Goal: Book appointment/travel/reservation

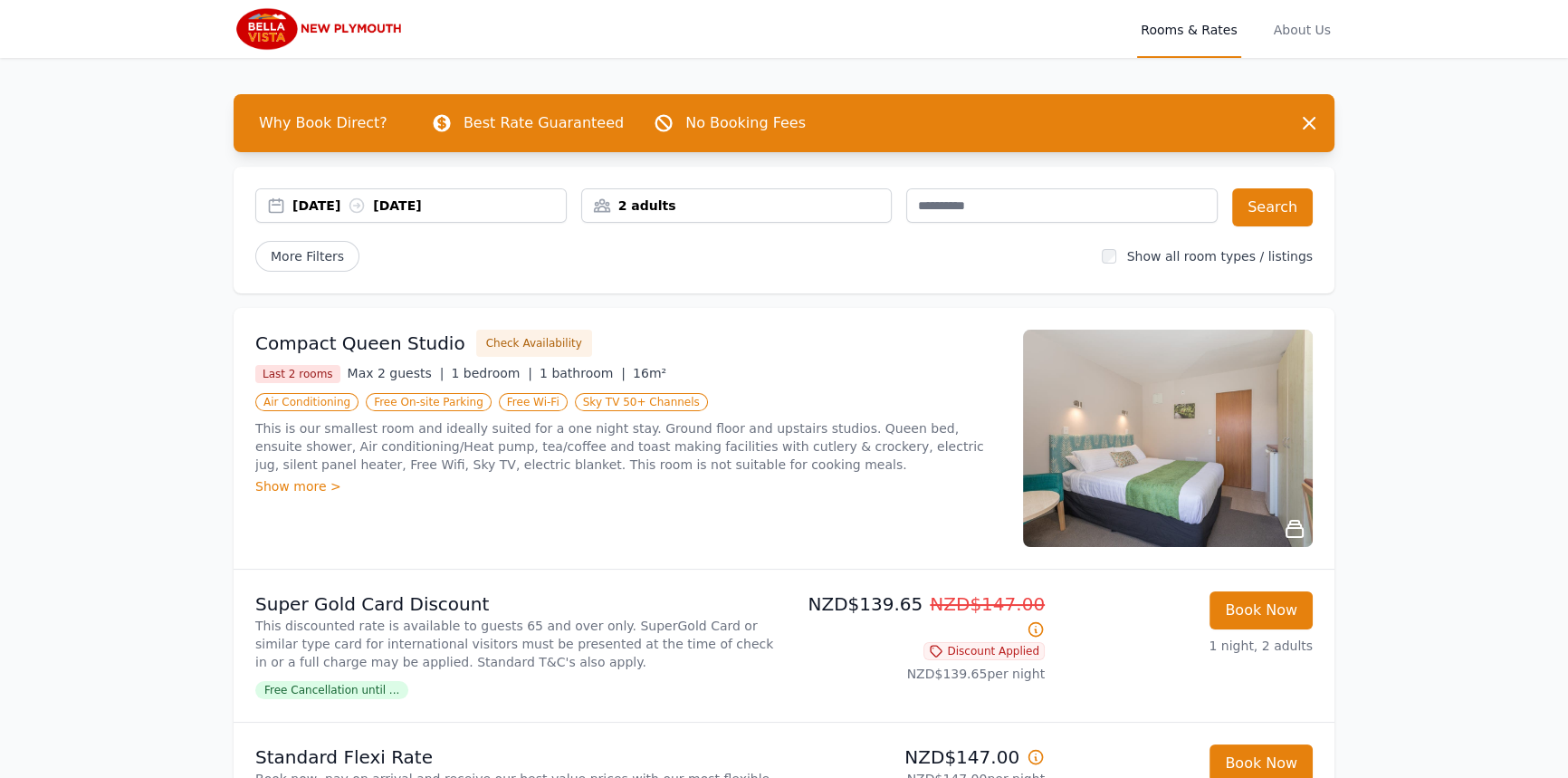
click at [322, 201] on div "10 Sep 2025 11 Sep 2025" at bounding box center [429, 205] width 273 height 18
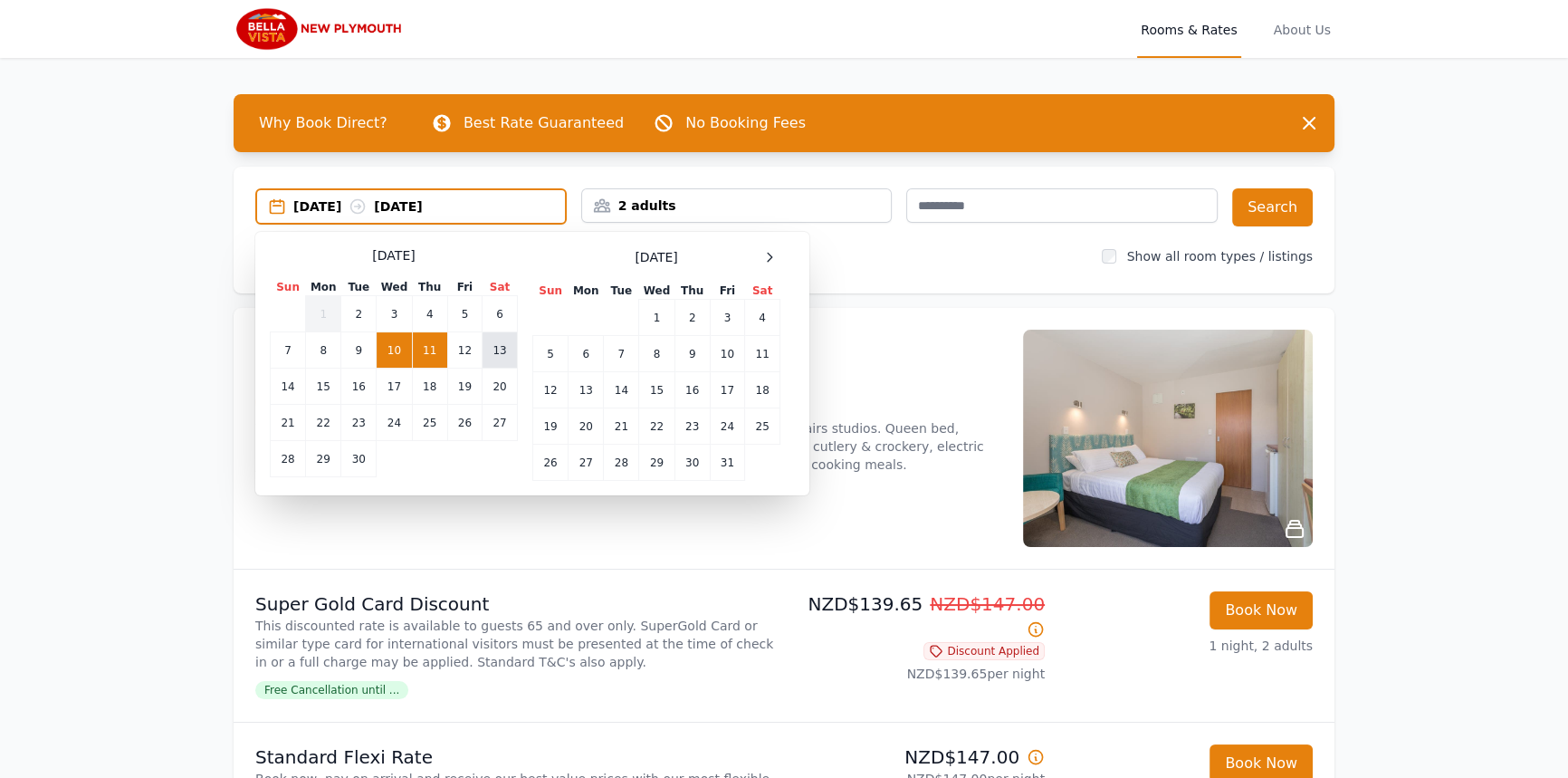
click at [492, 355] on td "13" at bounding box center [500, 350] width 36 height 36
click at [292, 385] on td "14" at bounding box center [288, 386] width 36 height 36
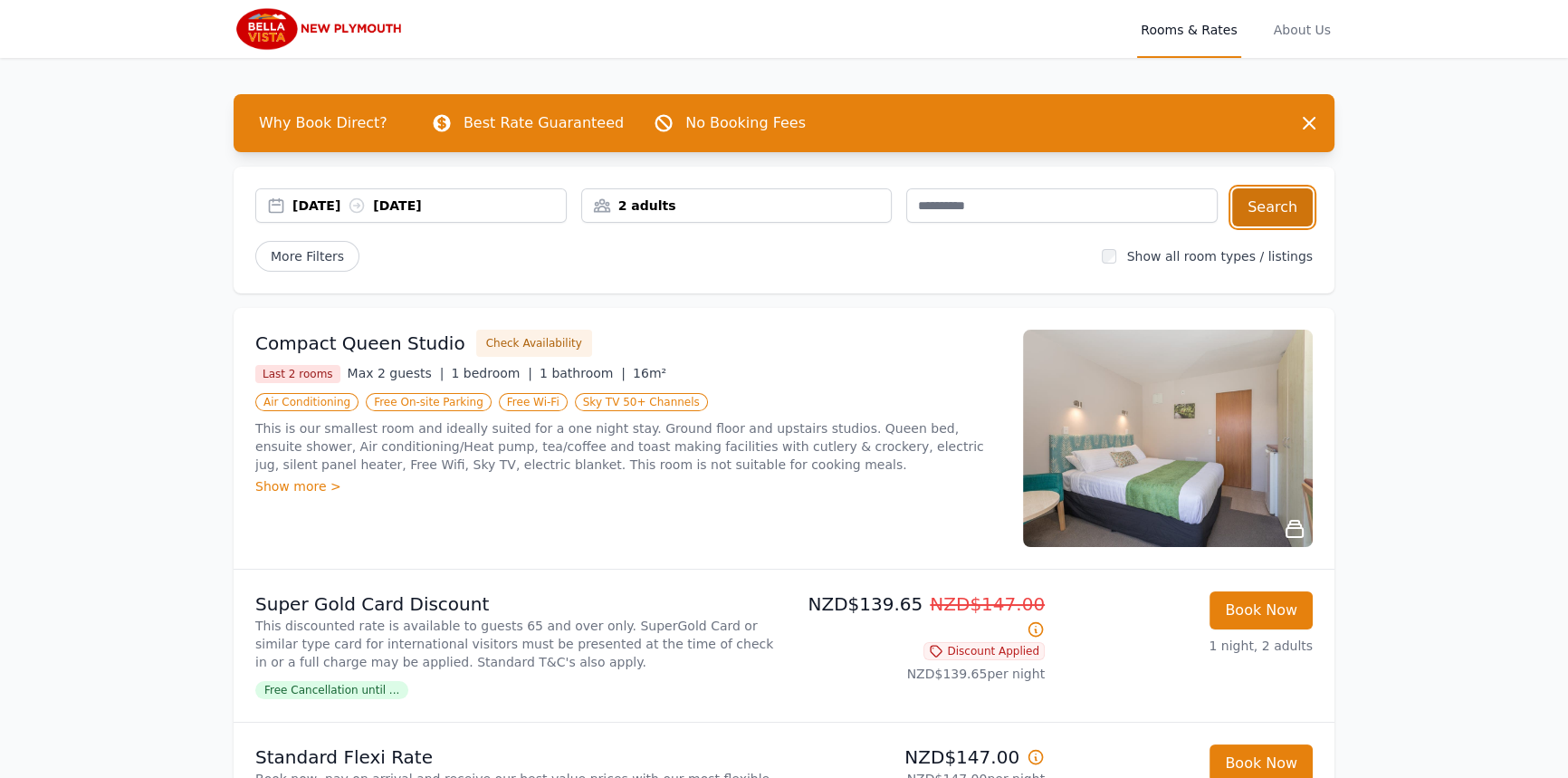
click at [1268, 219] on button "Search" at bounding box center [1273, 207] width 80 height 38
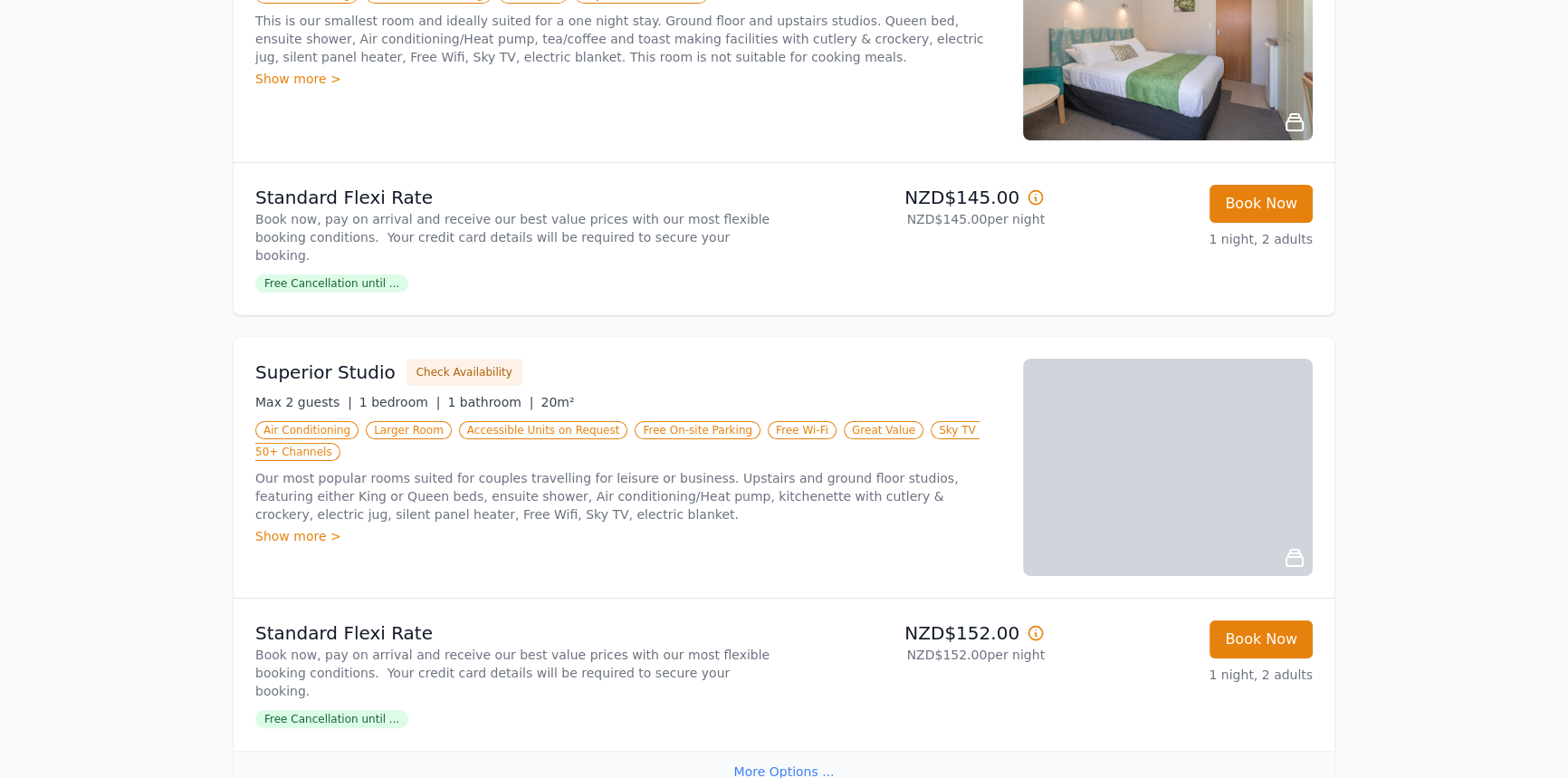
scroll to position [411, 0]
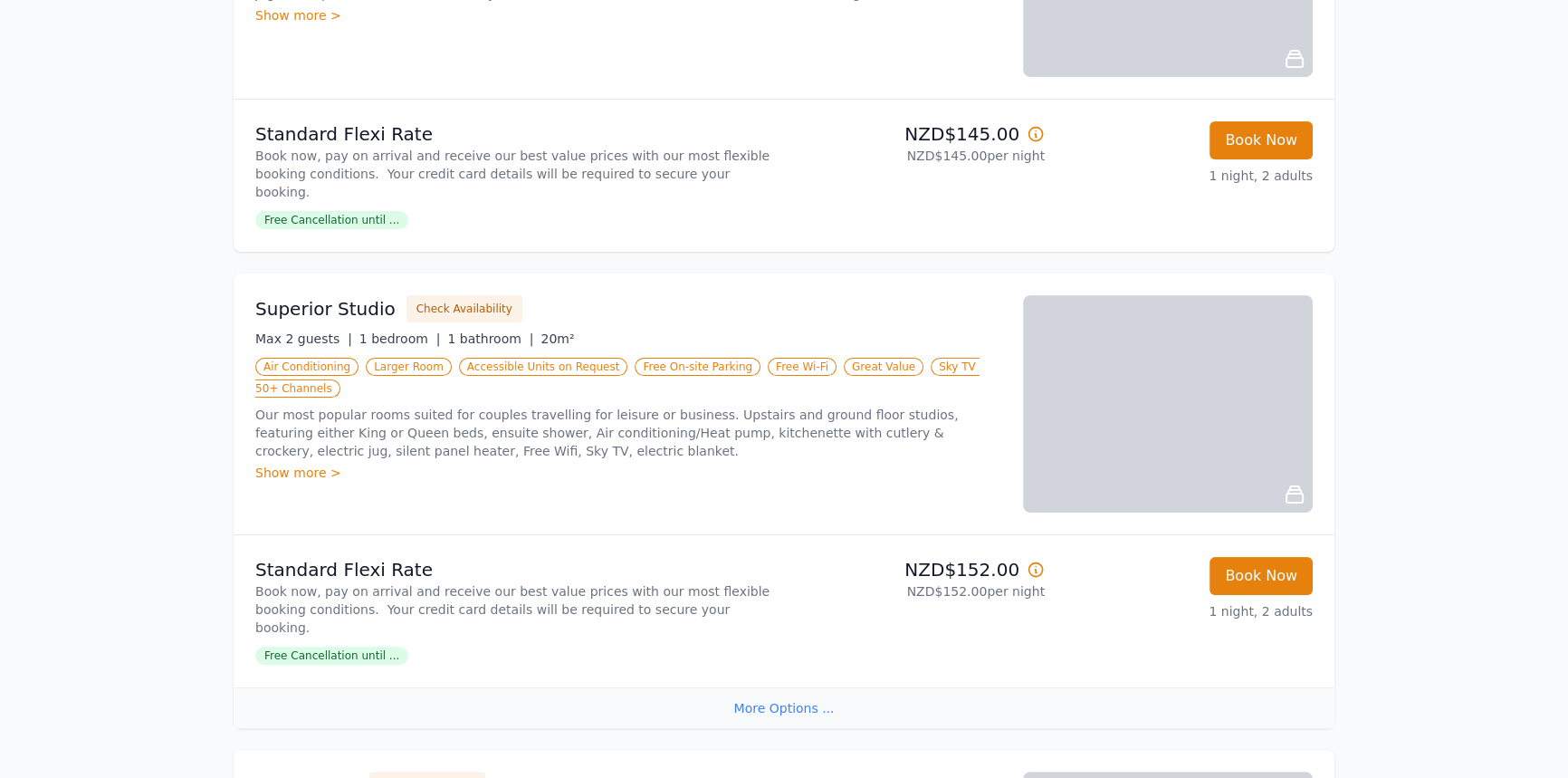
scroll to position [497, 0]
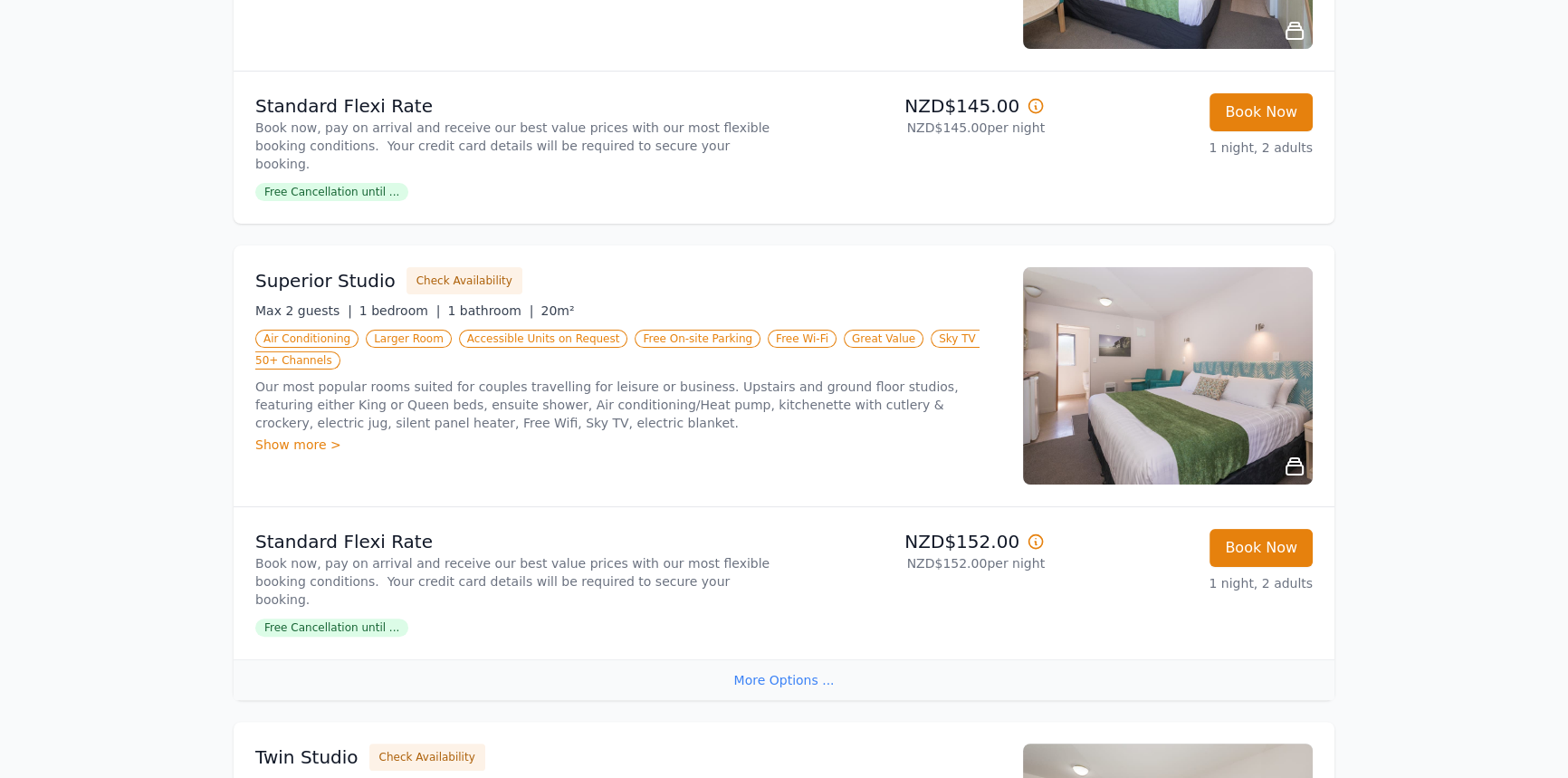
click at [813, 659] on div "More Options ..." at bounding box center [784, 680] width 1100 height 41
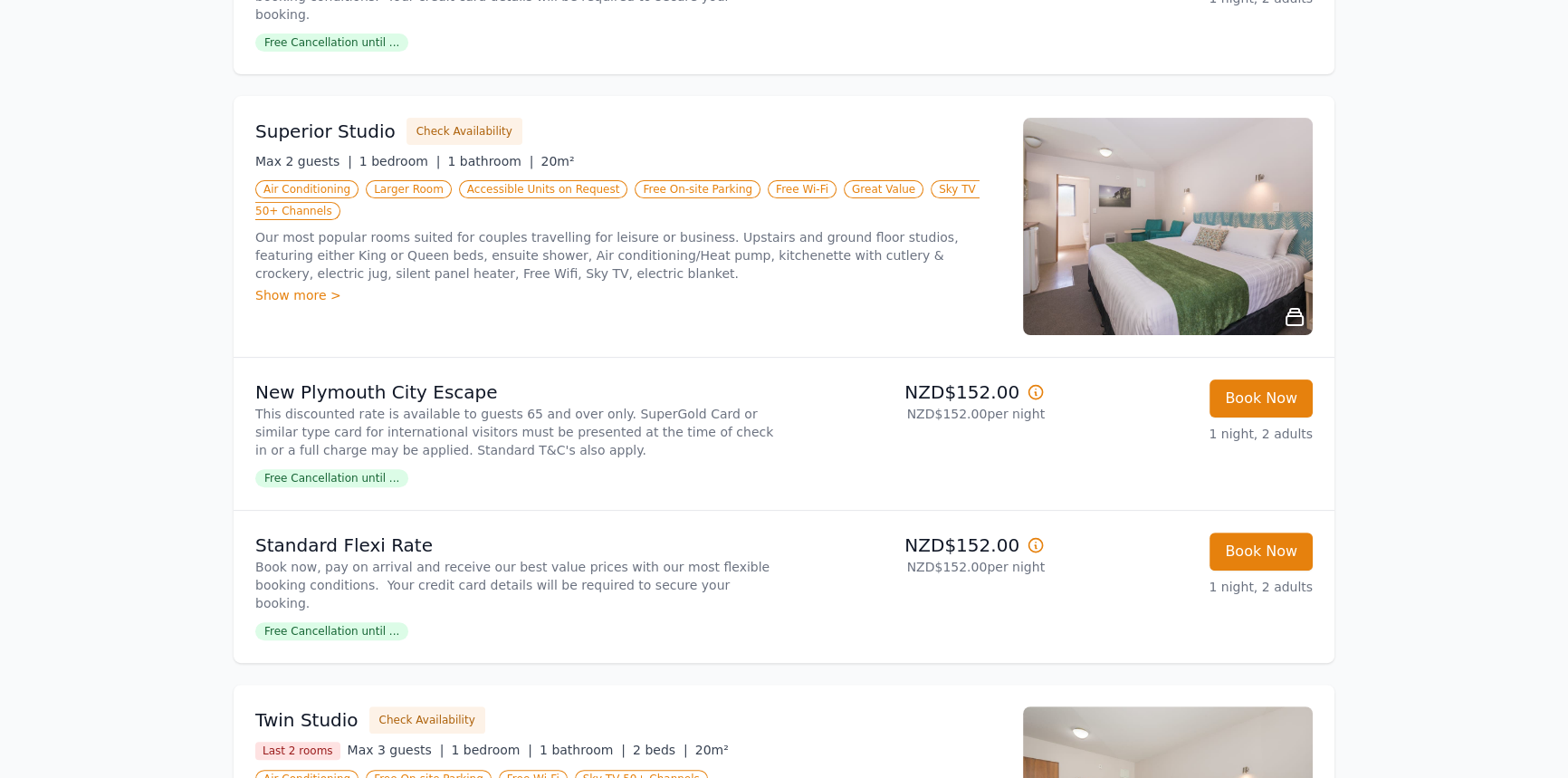
scroll to position [663, 0]
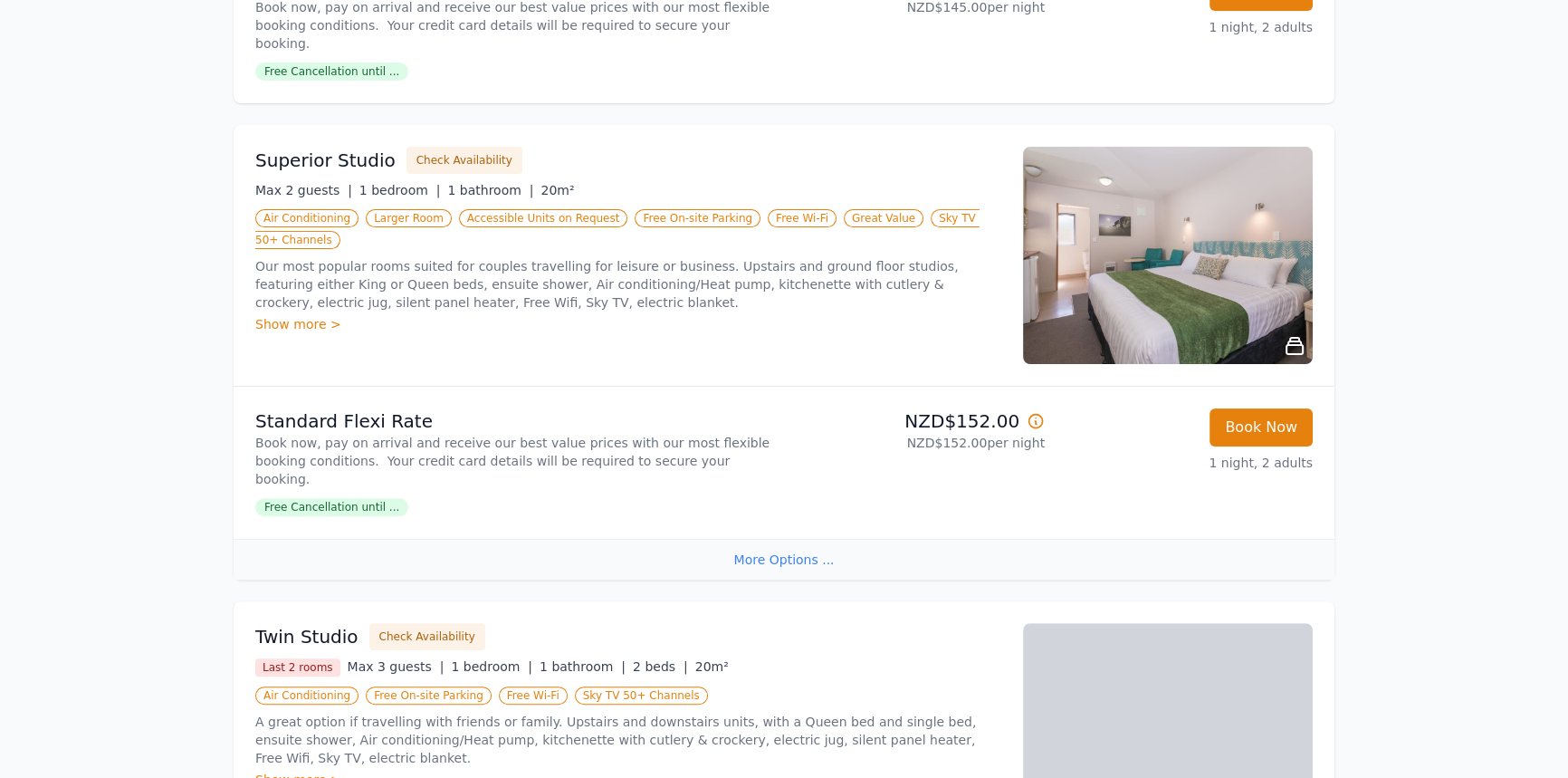
scroll to position [663, 0]
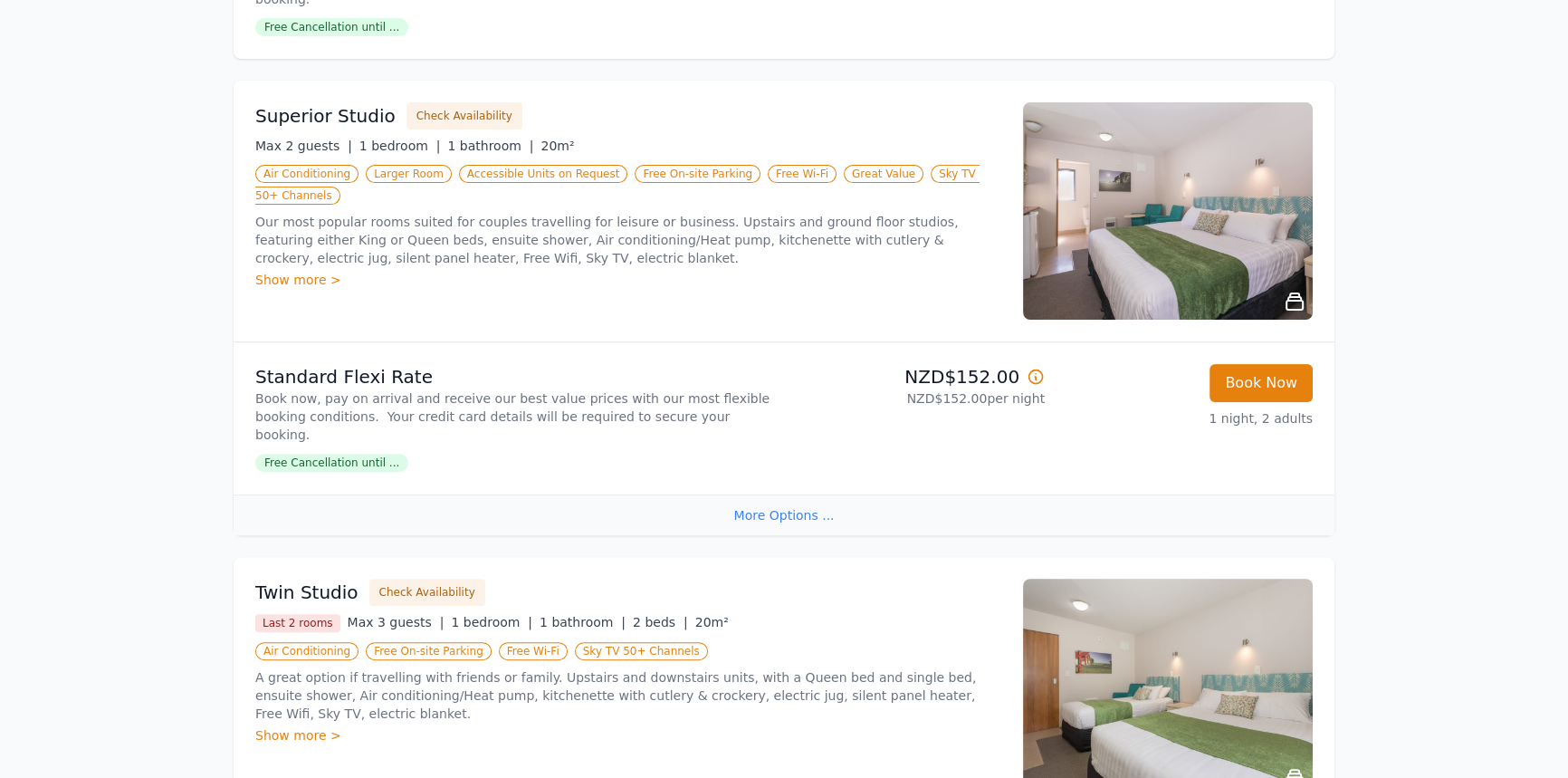
click at [782, 495] on div "More Options ..." at bounding box center [784, 515] width 1100 height 41
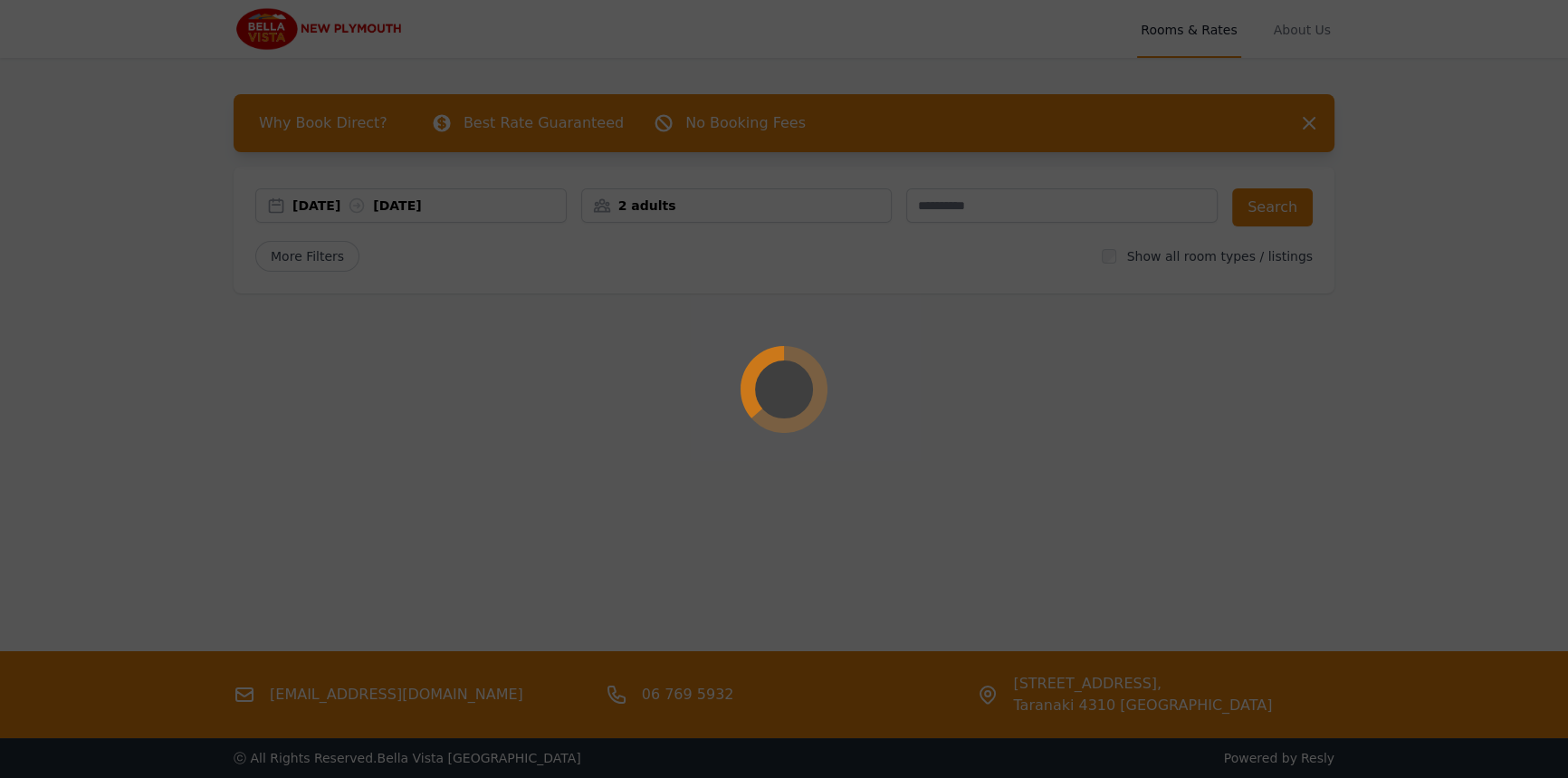
scroll to position [87, 0]
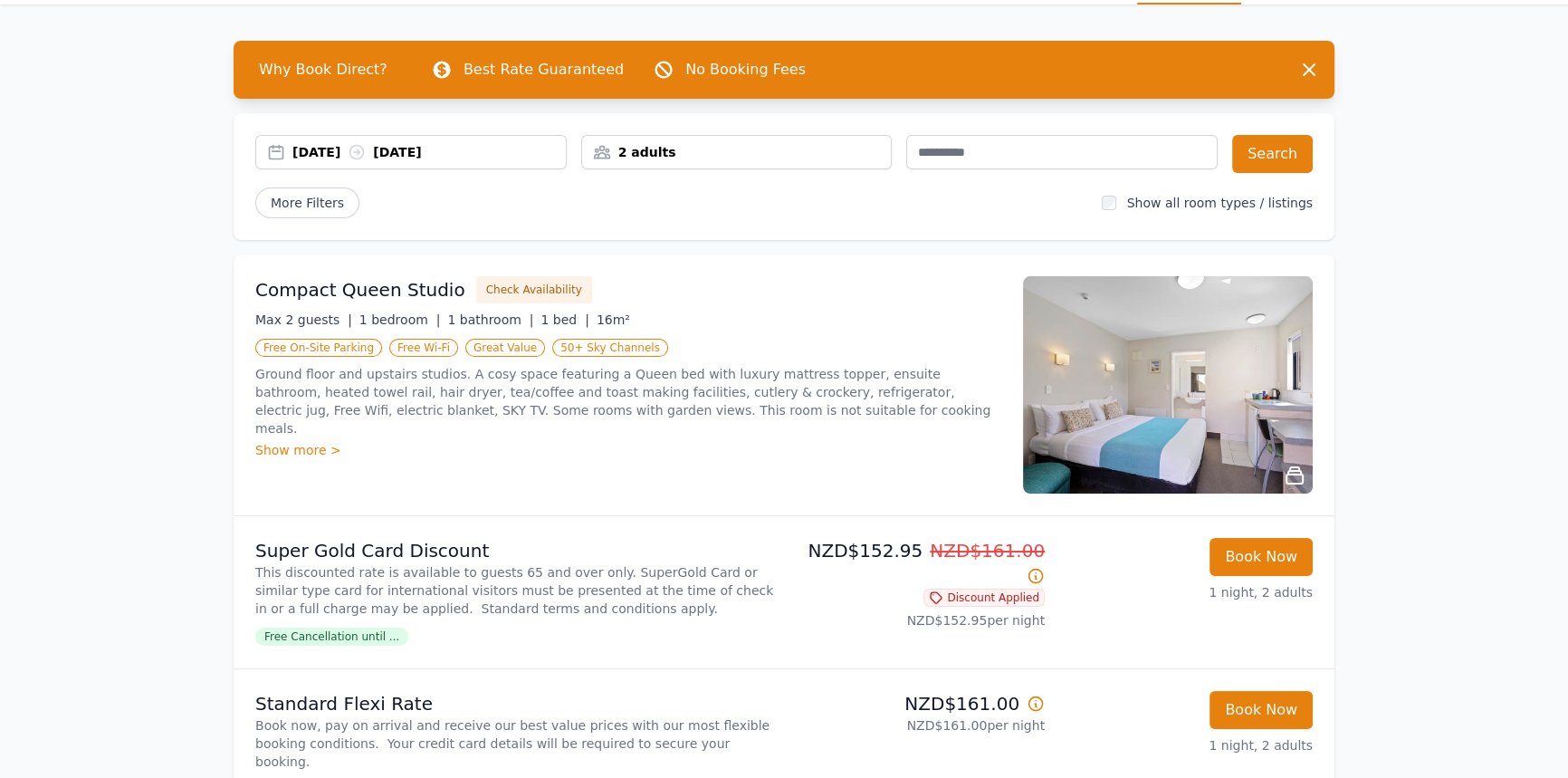
scroll to position [164, 0]
